Goal: Task Accomplishment & Management: Complete application form

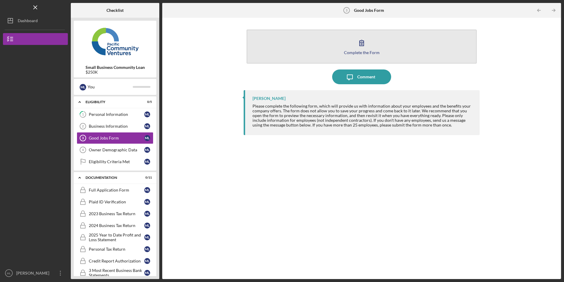
click at [291, 44] on button "Complete the Form Form" at bounding box center [362, 47] width 230 height 34
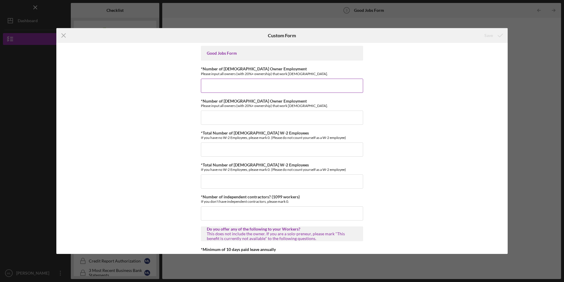
click at [232, 84] on input "*Number of [DEMOGRAPHIC_DATA] Owner Employment" at bounding box center [282, 85] width 162 height 14
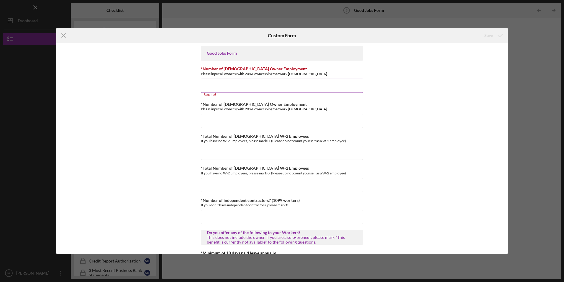
click at [222, 90] on input "*Number of [DEMOGRAPHIC_DATA] Owner Employment" at bounding box center [282, 85] width 162 height 14
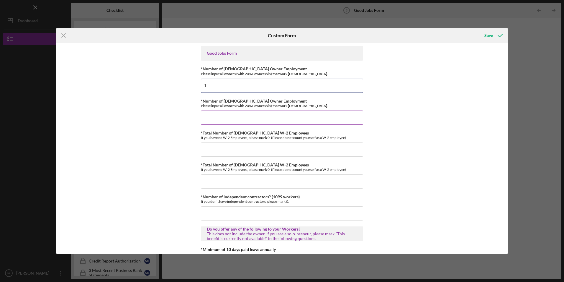
type input "1"
click at [216, 116] on input "*Number of [DEMOGRAPHIC_DATA] Owner Employment" at bounding box center [282, 117] width 162 height 14
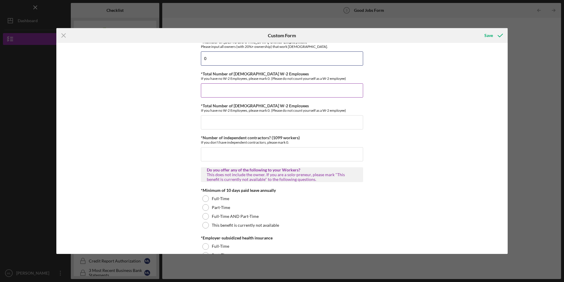
type input "0"
click at [216, 91] on input "*Total Number of [DEMOGRAPHIC_DATA] W-2 Employees" at bounding box center [282, 90] width 162 height 14
type input "2"
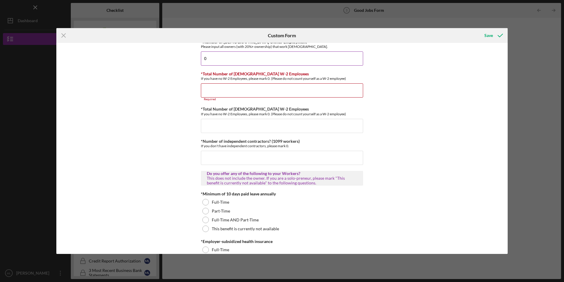
click at [219, 64] on input "0" at bounding box center [282, 58] width 162 height 14
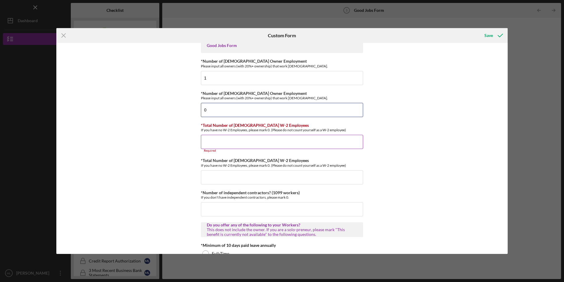
scroll to position [0, 0]
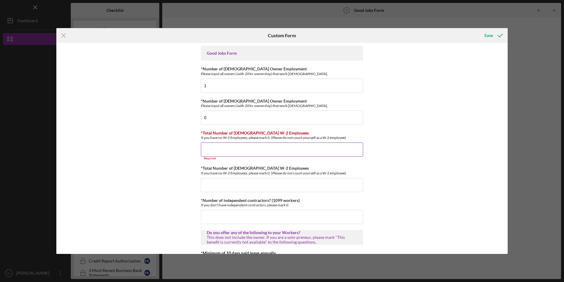
click at [221, 141] on div "*Total Number of [DEMOGRAPHIC_DATA] W-2 Employees If you have no W-2 Employees,…" at bounding box center [282, 145] width 162 height 30
click at [215, 148] on input "*Total Number of [DEMOGRAPHIC_DATA] W-2 Employees" at bounding box center [282, 149] width 162 height 14
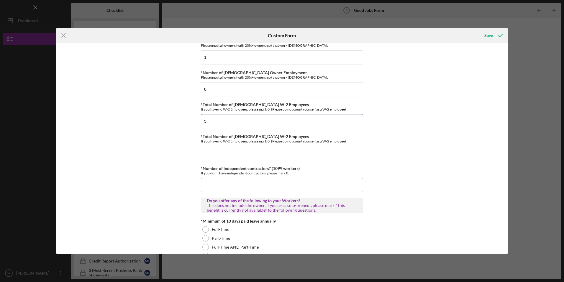
scroll to position [59, 0]
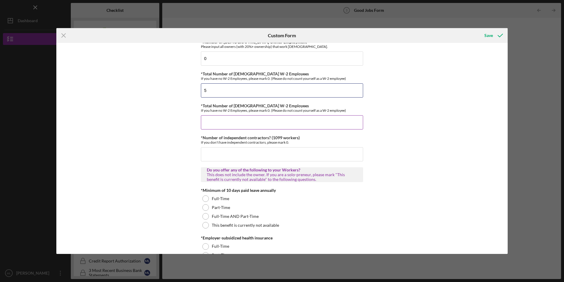
type input "5"
click at [225, 123] on input "*Total Number of [DEMOGRAPHIC_DATA] W-2 Employees" at bounding box center [282, 122] width 162 height 14
type input "15"
click at [204, 158] on input "*Number of independent contractors? (1099 workers)" at bounding box center [282, 154] width 162 height 14
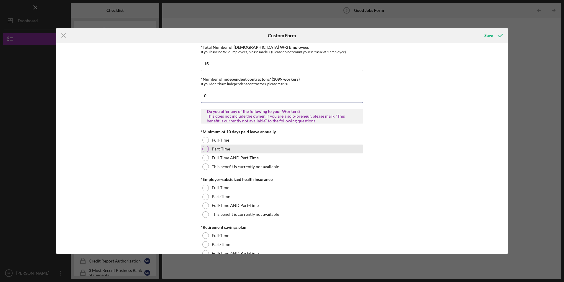
scroll to position [118, 0]
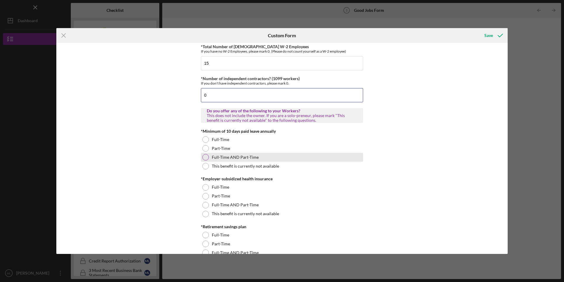
type input "0"
click at [202, 157] on div at bounding box center [205, 157] width 6 height 6
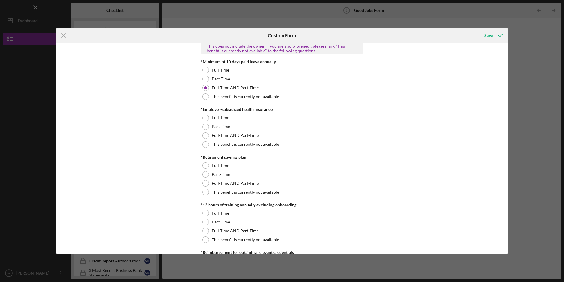
scroll to position [177, 0]
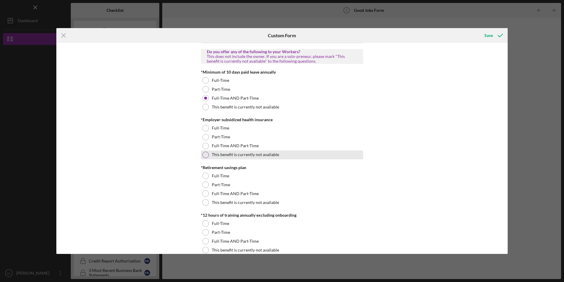
click at [204, 155] on div at bounding box center [205, 154] width 6 height 6
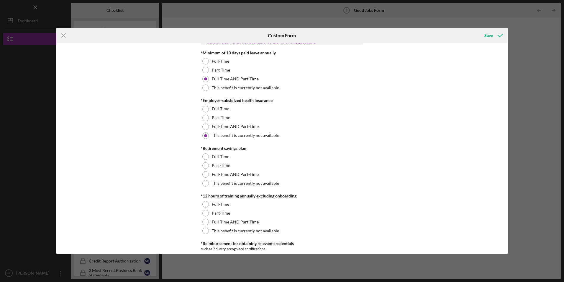
scroll to position [207, 0]
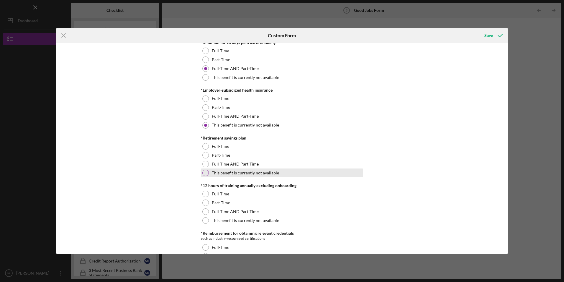
click at [204, 172] on div at bounding box center [205, 172] width 6 height 6
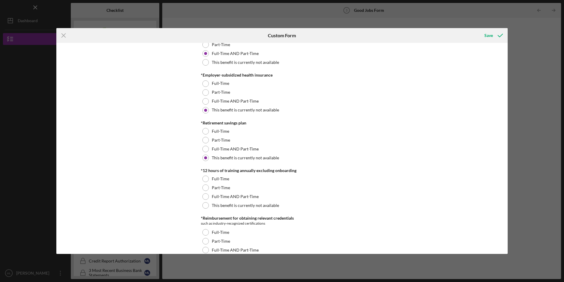
scroll to position [236, 0]
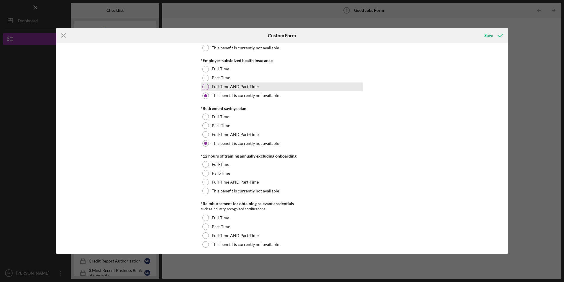
click at [203, 86] on div at bounding box center [205, 87] width 6 height 6
click at [171, 99] on div "Good Jobs Form *Number of [DEMOGRAPHIC_DATA] Owner Employment Please input all …" at bounding box center [282, 148] width 452 height 210
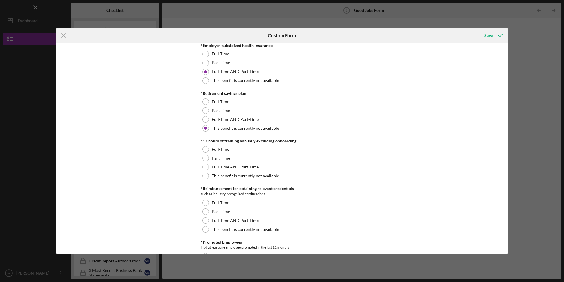
scroll to position [266, 0]
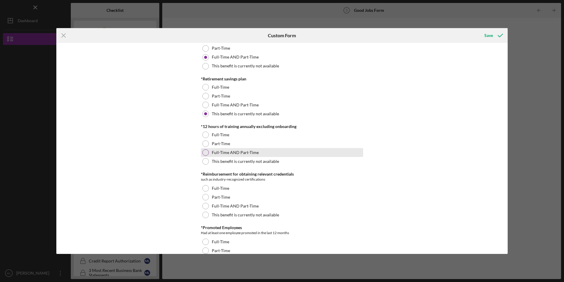
click at [207, 153] on div at bounding box center [205, 152] width 6 height 6
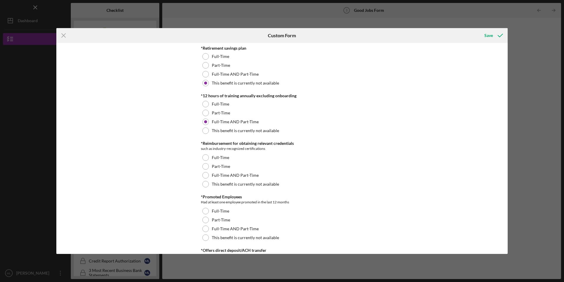
scroll to position [325, 0]
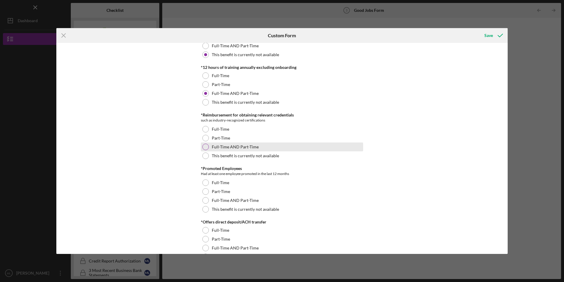
click at [205, 146] on div at bounding box center [205, 146] width 6 height 6
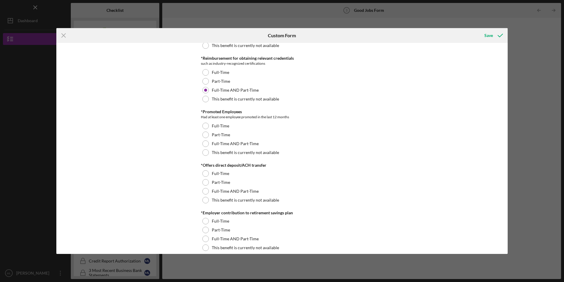
scroll to position [413, 0]
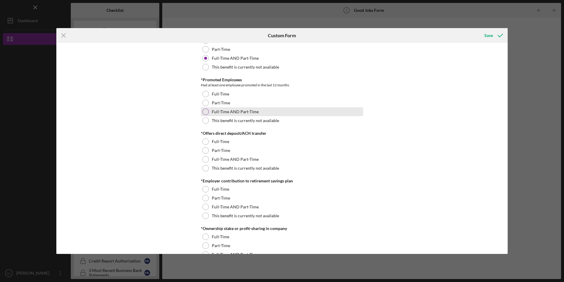
click at [205, 111] on div at bounding box center [205, 111] width 6 height 6
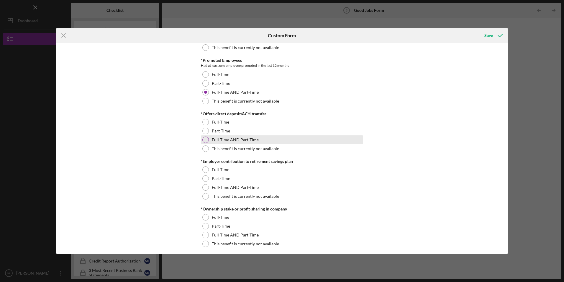
scroll to position [443, 0]
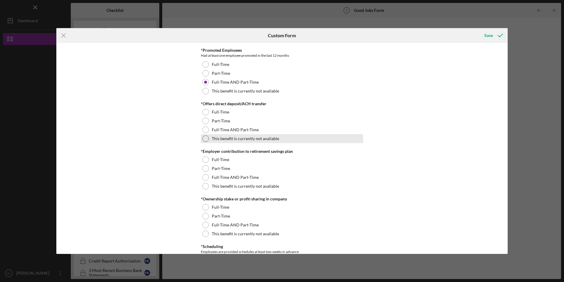
click at [205, 136] on div at bounding box center [205, 138] width 6 height 6
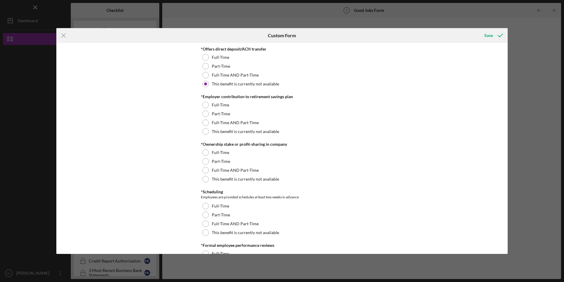
scroll to position [502, 0]
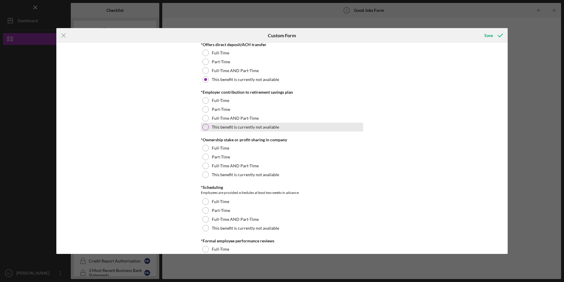
click at [205, 125] on div at bounding box center [205, 127] width 6 height 6
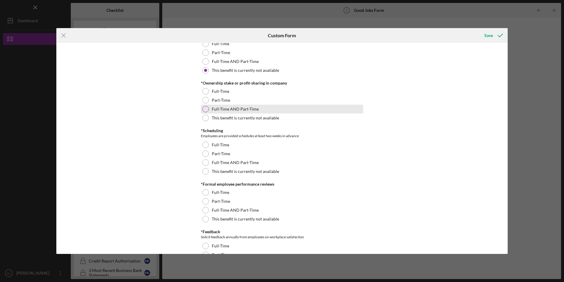
scroll to position [561, 0]
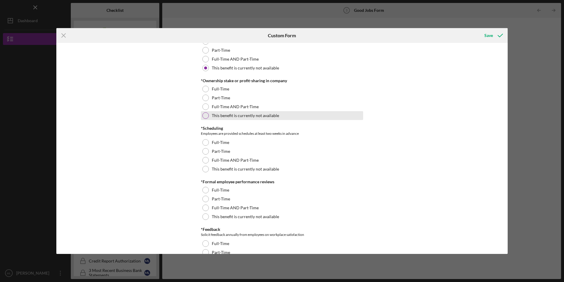
click at [203, 113] on div at bounding box center [205, 115] width 6 height 6
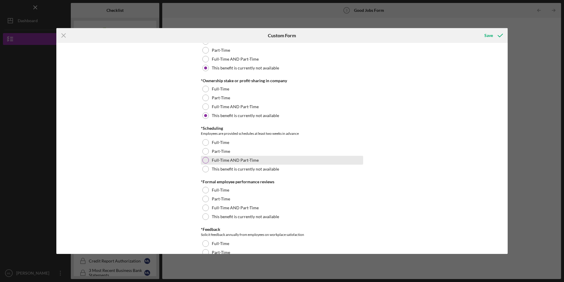
click at [203, 159] on div at bounding box center [205, 160] width 6 height 6
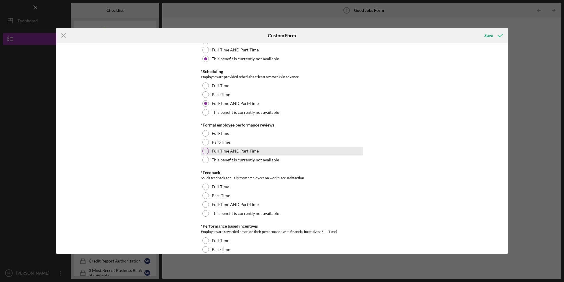
scroll to position [620, 0]
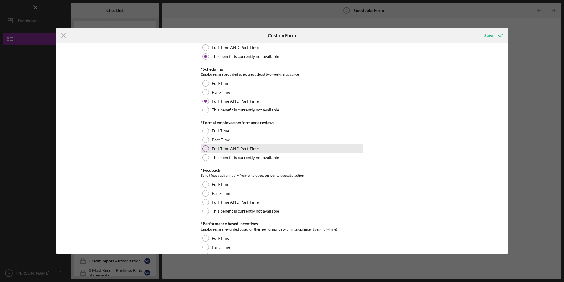
click at [203, 148] on div at bounding box center [205, 148] width 6 height 6
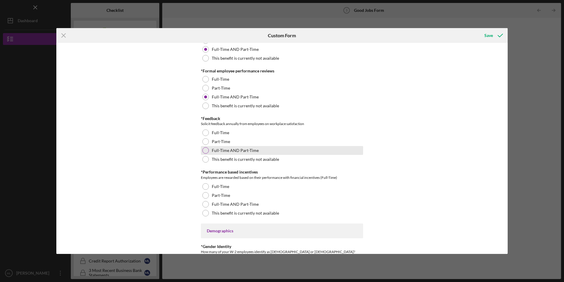
scroll to position [679, 0]
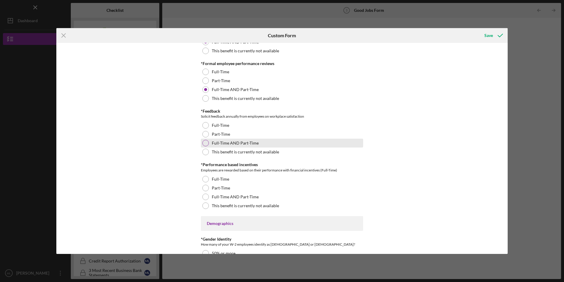
click at [203, 143] on div at bounding box center [205, 143] width 6 height 6
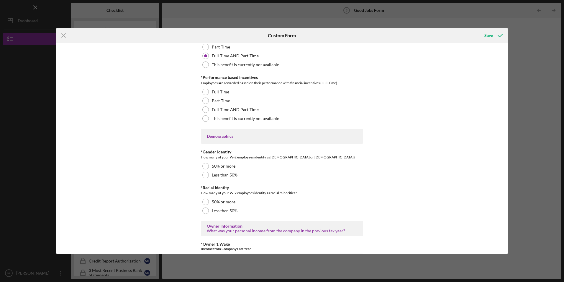
scroll to position [767, 0]
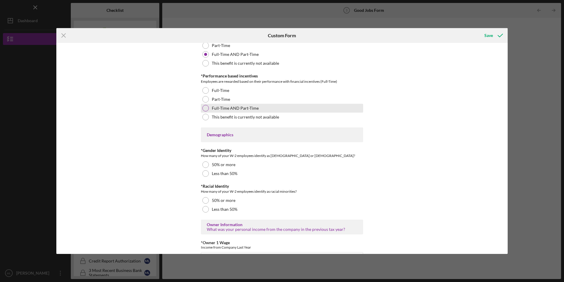
click at [204, 107] on div at bounding box center [205, 108] width 6 height 6
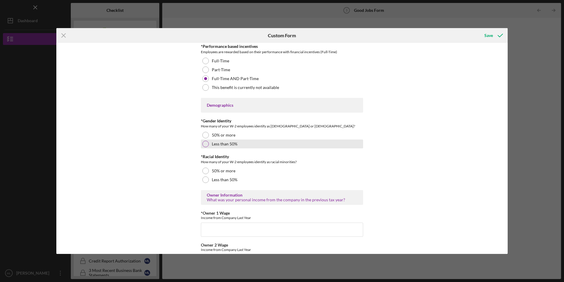
click at [205, 143] on div at bounding box center [205, 143] width 6 height 6
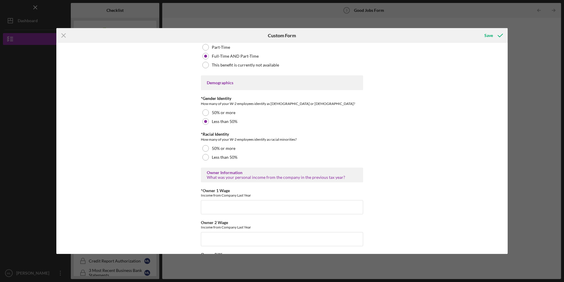
scroll to position [856, 0]
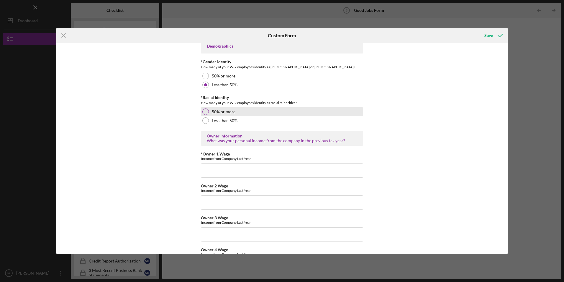
click at [206, 111] on div at bounding box center [205, 111] width 6 height 6
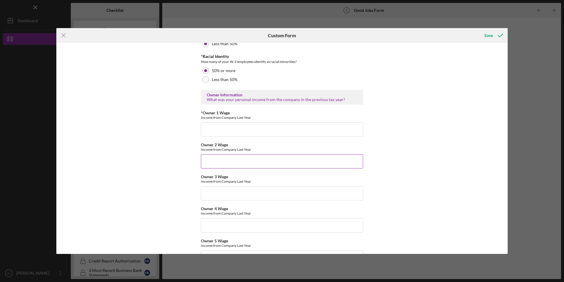
scroll to position [915, 0]
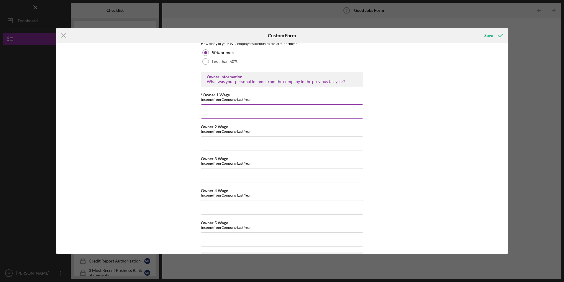
click at [225, 112] on input "*Owner 1 Wage" at bounding box center [282, 111] width 162 height 14
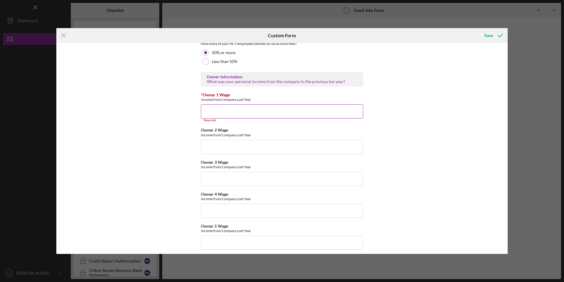
click at [207, 111] on input "*Owner 1 Wage" at bounding box center [282, 111] width 162 height 14
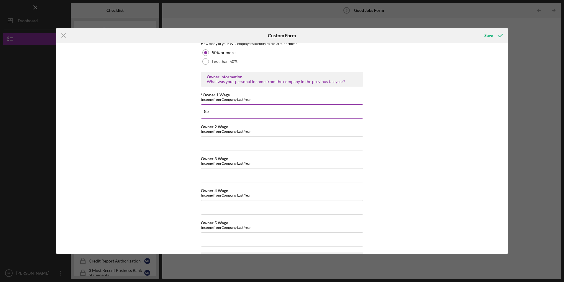
type input "8"
type input "75000"
drag, startPoint x: 171, startPoint y: 105, endPoint x: 175, endPoint y: 101, distance: 5.9
click at [175, 101] on div "Good Jobs Form *Number of [DEMOGRAPHIC_DATA] Owner Employment Please input all …" at bounding box center [282, 148] width 452 height 210
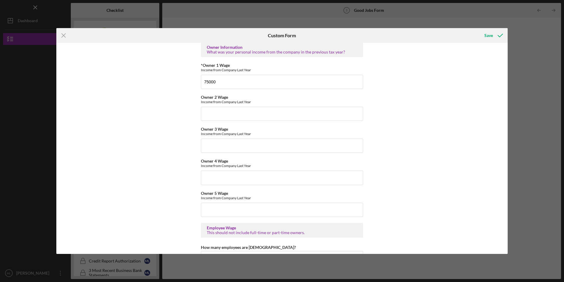
click at [199, 161] on div "Good Jobs Form *Number of [DEMOGRAPHIC_DATA] Owner Employment Please input all …" at bounding box center [282, 148] width 452 height 210
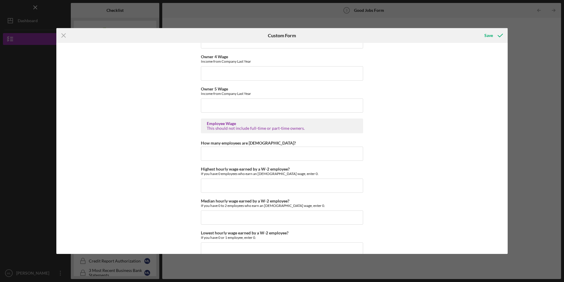
scroll to position [1062, 0]
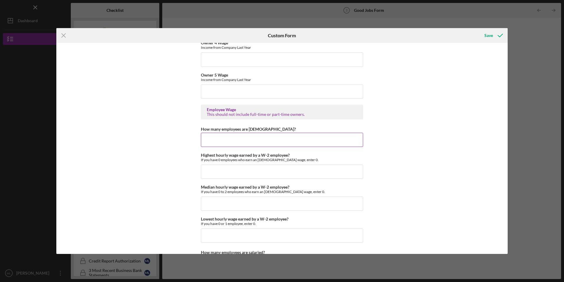
click at [214, 141] on input "How many employees are [DEMOGRAPHIC_DATA]?" at bounding box center [282, 140] width 162 height 14
type input "15"
click at [229, 172] on input "Highest hourly wage earned by a W-2 employee?" at bounding box center [282, 171] width 162 height 14
type input "$22"
click at [208, 201] on input "Median hourly wage earned by a W-2 employee?" at bounding box center [282, 203] width 162 height 14
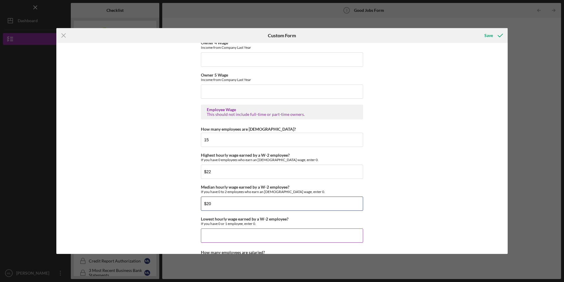
type input "$20"
click at [215, 230] on input "Lowest hourly wage earned by a W-2 employee?" at bounding box center [282, 235] width 162 height 14
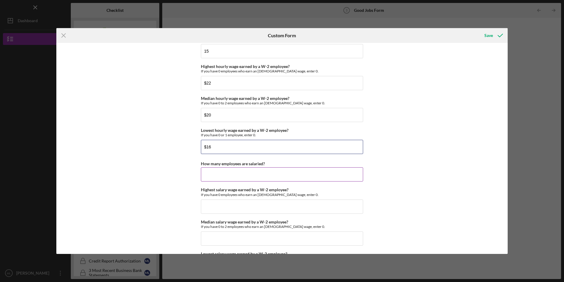
type input "$16"
click at [218, 176] on input "How many employees are salaried?" at bounding box center [282, 174] width 162 height 14
type input "5"
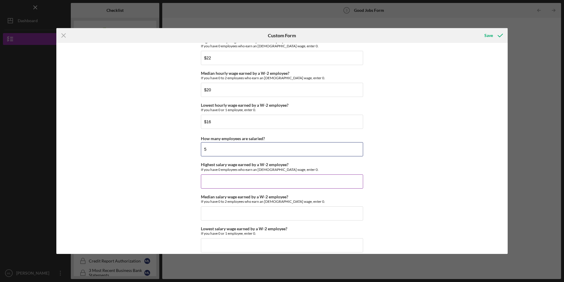
scroll to position [1210, 0]
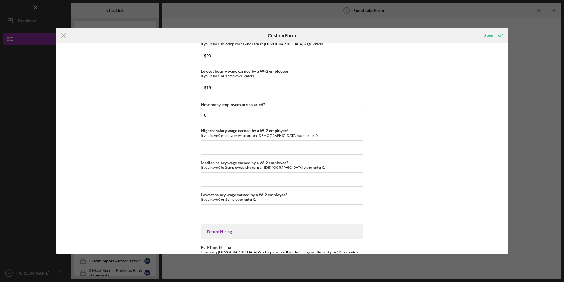
type input "0"
drag, startPoint x: 168, startPoint y: 169, endPoint x: 171, endPoint y: 170, distance: 3.3
click at [169, 170] on div "Good Jobs Form *Number of [DEMOGRAPHIC_DATA] Owner Employment Please input all …" at bounding box center [282, 148] width 452 height 210
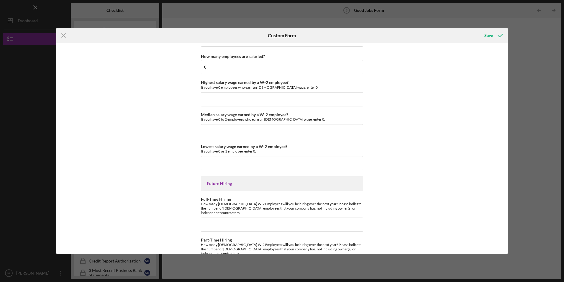
scroll to position [1277, 0]
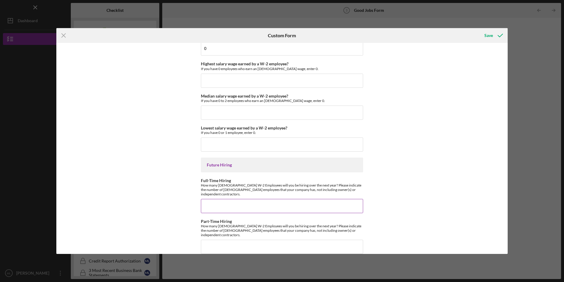
click at [230, 199] on input "Full-Time Hiring" at bounding box center [282, 206] width 162 height 14
type input "2"
click at [219, 239] on input "Part-Time Hiring" at bounding box center [282, 246] width 162 height 14
type input "2"
click at [490, 35] on div "Save" at bounding box center [489, 36] width 9 height 12
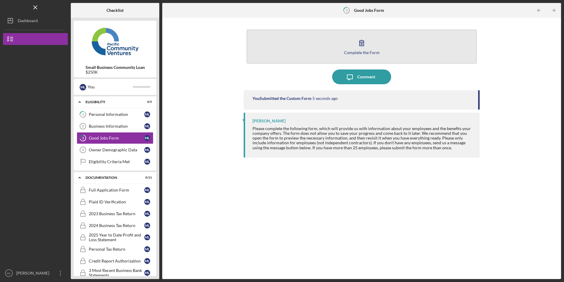
click at [317, 48] on button "Complete the Form Form" at bounding box center [362, 47] width 230 height 34
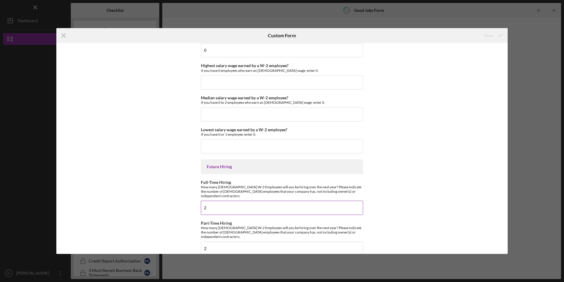
scroll to position [1277, 0]
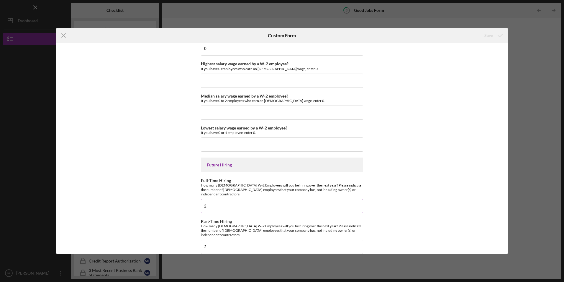
click at [216, 199] on input "2" at bounding box center [282, 206] width 162 height 14
type input "3"
type input "4"
type input "3"
click at [217, 239] on input "2" at bounding box center [282, 246] width 162 height 14
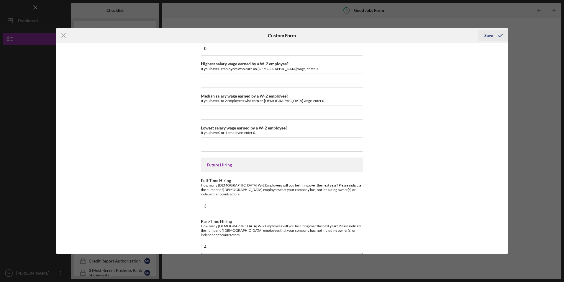
type input "4"
click at [493, 34] on icon "submit" at bounding box center [500, 35] width 15 height 15
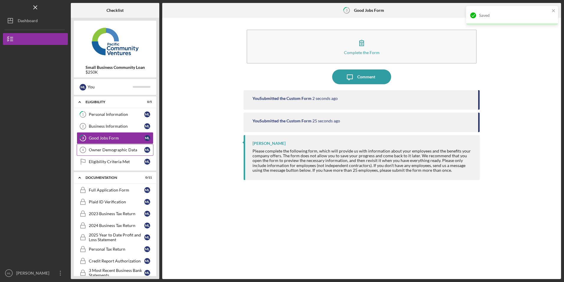
click at [109, 147] on link "Owner Demographic Data 4 Owner Demographic Data M L" at bounding box center [115, 150] width 77 height 12
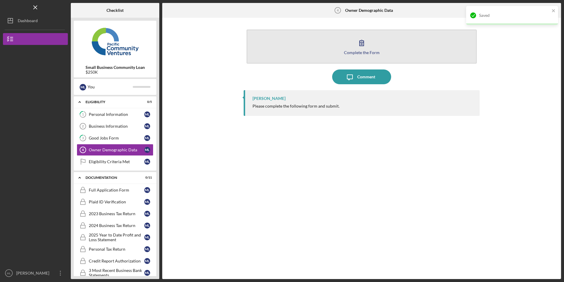
click at [299, 37] on button "Complete the Form Form" at bounding box center [362, 47] width 230 height 34
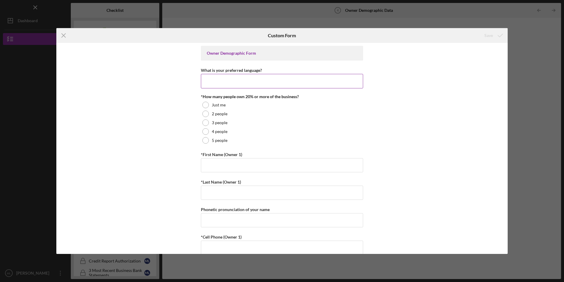
click at [227, 82] on input "What is your preferred language?" at bounding box center [282, 81] width 162 height 14
type input "English"
click at [205, 105] on div at bounding box center [205, 105] width 6 height 6
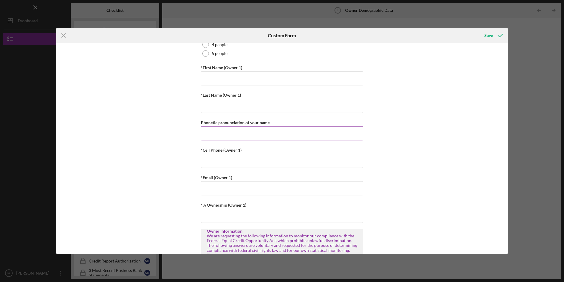
scroll to position [89, 0]
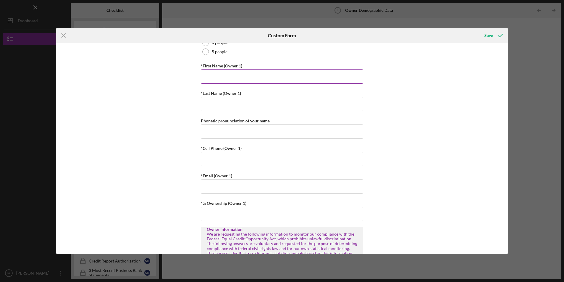
click at [221, 81] on input "*First Name (Owner 1)" at bounding box center [282, 76] width 162 height 14
type input "[PERSON_NAME]"
type input "[EMAIL_ADDRESS][DOMAIN_NAME]"
click at [220, 130] on input "Phonetic pronunciation of your name" at bounding box center [282, 131] width 162 height 14
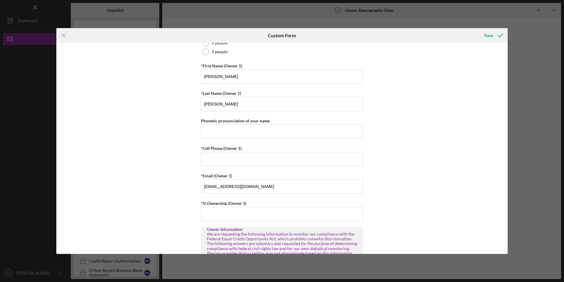
click at [161, 143] on div "Owner Demographic Form What is your preferred language? English *How many peopl…" at bounding box center [282, 148] width 452 height 210
click at [221, 161] on input "*Cell Phone (Owner 1)" at bounding box center [282, 159] width 162 height 14
type input "[PHONE_NUMBER]"
click at [155, 176] on div "Owner Demographic Form What is your preferred language? English *How many peopl…" at bounding box center [282, 148] width 452 height 210
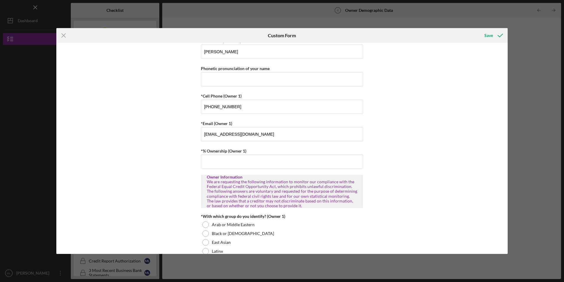
scroll to position [148, 0]
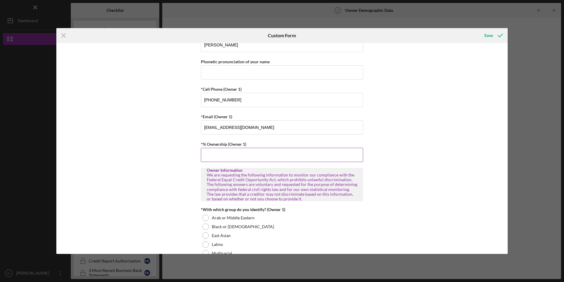
click at [217, 157] on input "*% Ownership (Owner 1)" at bounding box center [282, 155] width 162 height 14
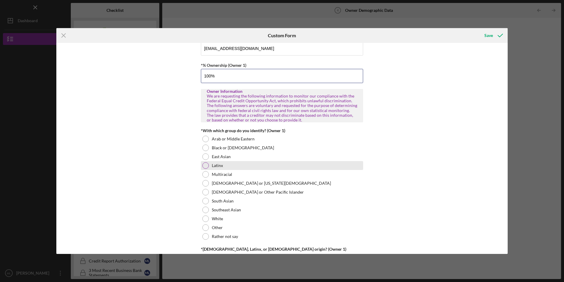
scroll to position [236, 0]
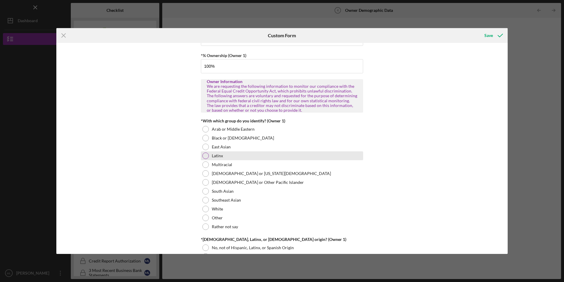
type input "100.00000%"
click at [203, 156] on div at bounding box center [205, 155] width 6 height 6
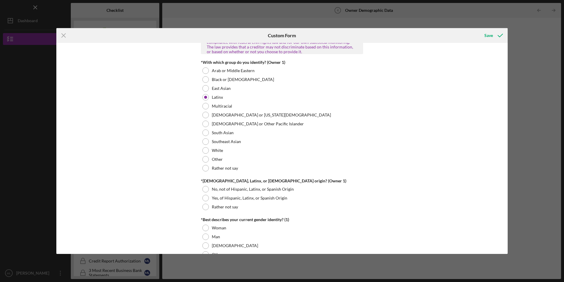
scroll to position [295, 0]
click at [204, 148] on div at bounding box center [205, 149] width 6 height 6
click at [204, 95] on div at bounding box center [205, 96] width 6 height 6
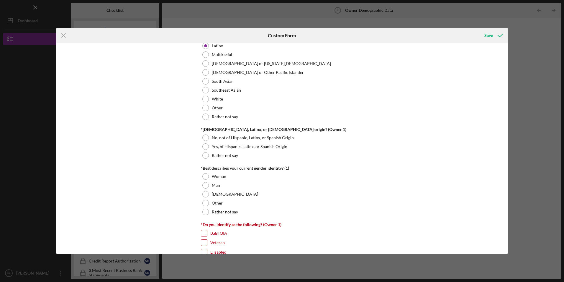
scroll to position [354, 0]
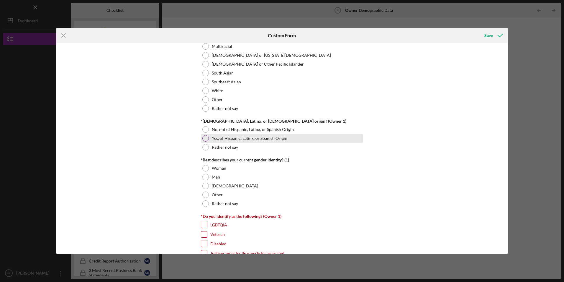
click at [202, 137] on div at bounding box center [205, 138] width 6 height 6
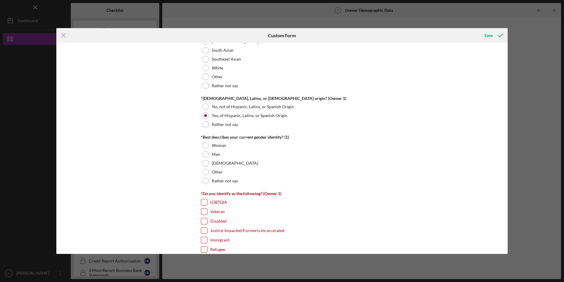
scroll to position [413, 0]
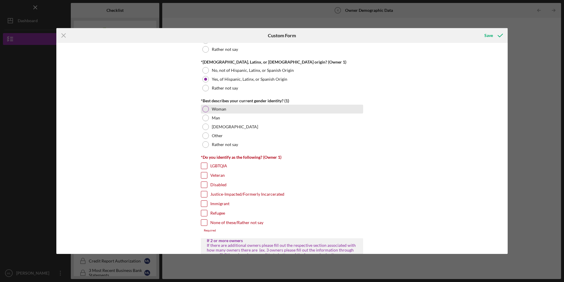
click at [205, 109] on div at bounding box center [205, 109] width 6 height 6
click at [202, 202] on input "Immigrant" at bounding box center [204, 203] width 6 height 6
checkbox input "true"
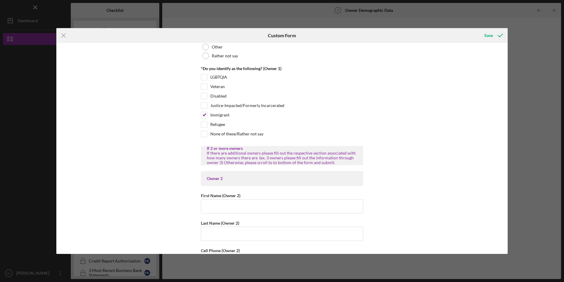
scroll to position [590, 0]
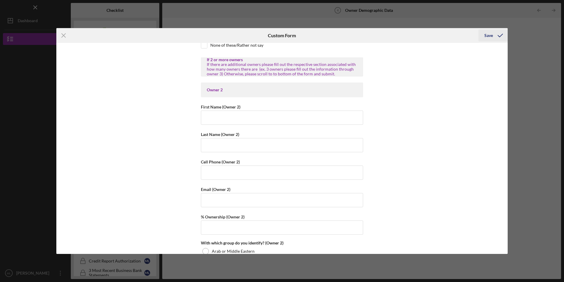
click at [491, 37] on div "Save" at bounding box center [489, 36] width 9 height 12
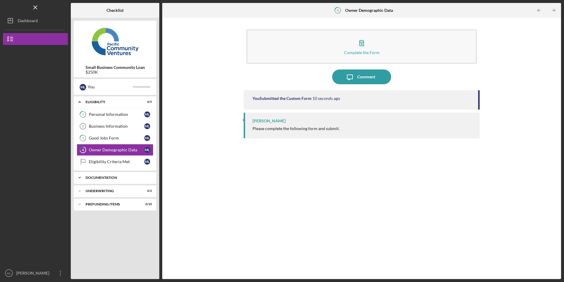
click at [109, 175] on div "Icon/Expander Documentation 0 / 11" at bounding box center [115, 177] width 83 height 12
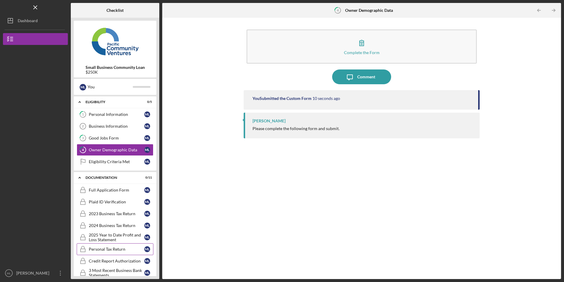
scroll to position [71, 0]
